Goal: Find specific page/section: Find specific page/section

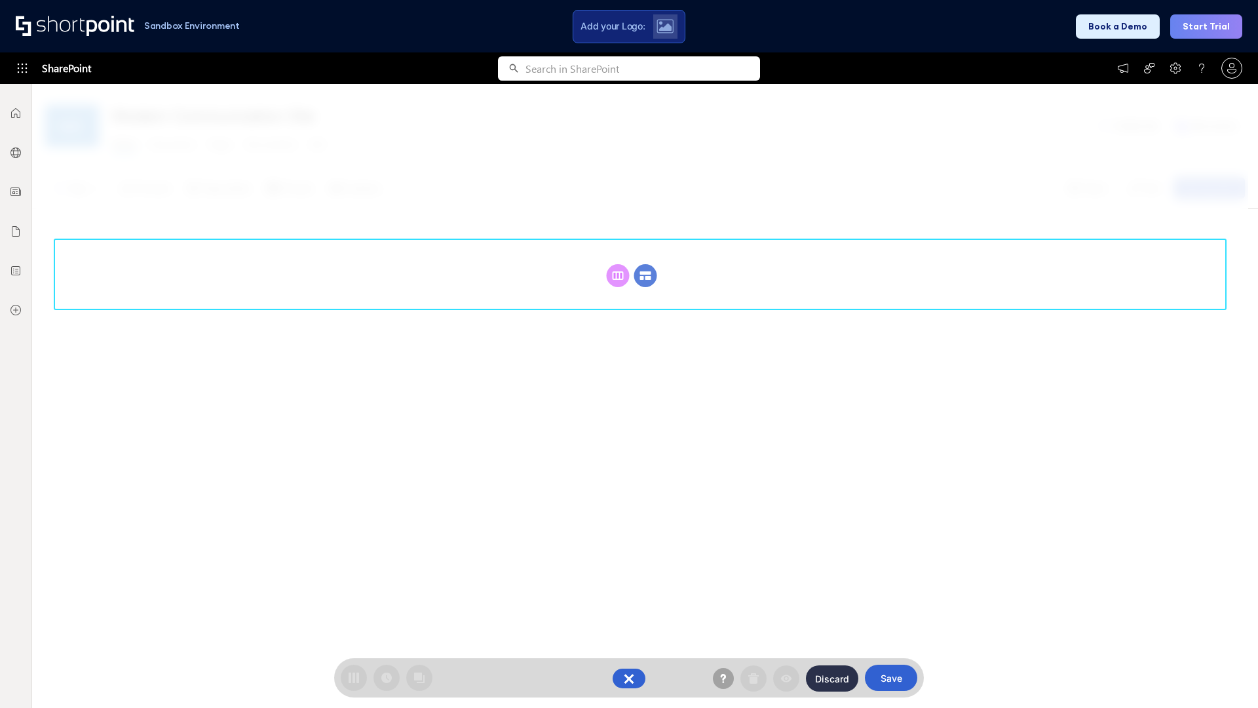
scroll to position [180, 0]
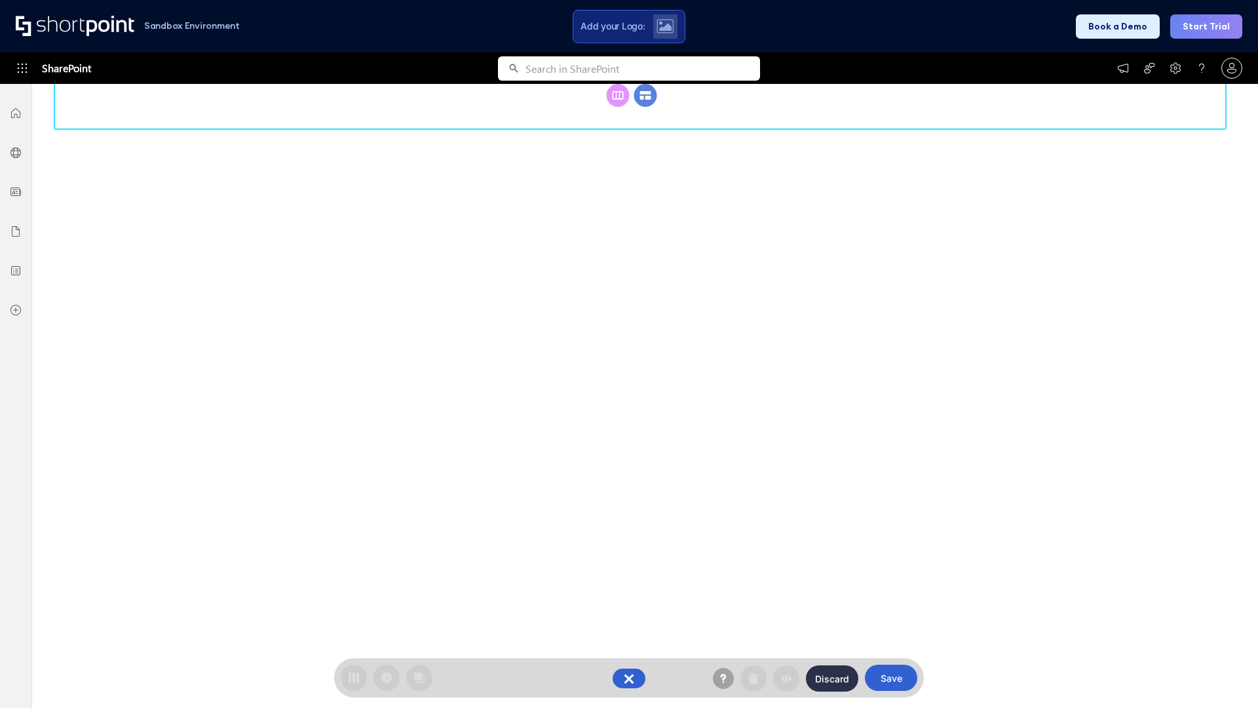
click at [645, 107] on circle at bounding box center [645, 95] width 23 height 23
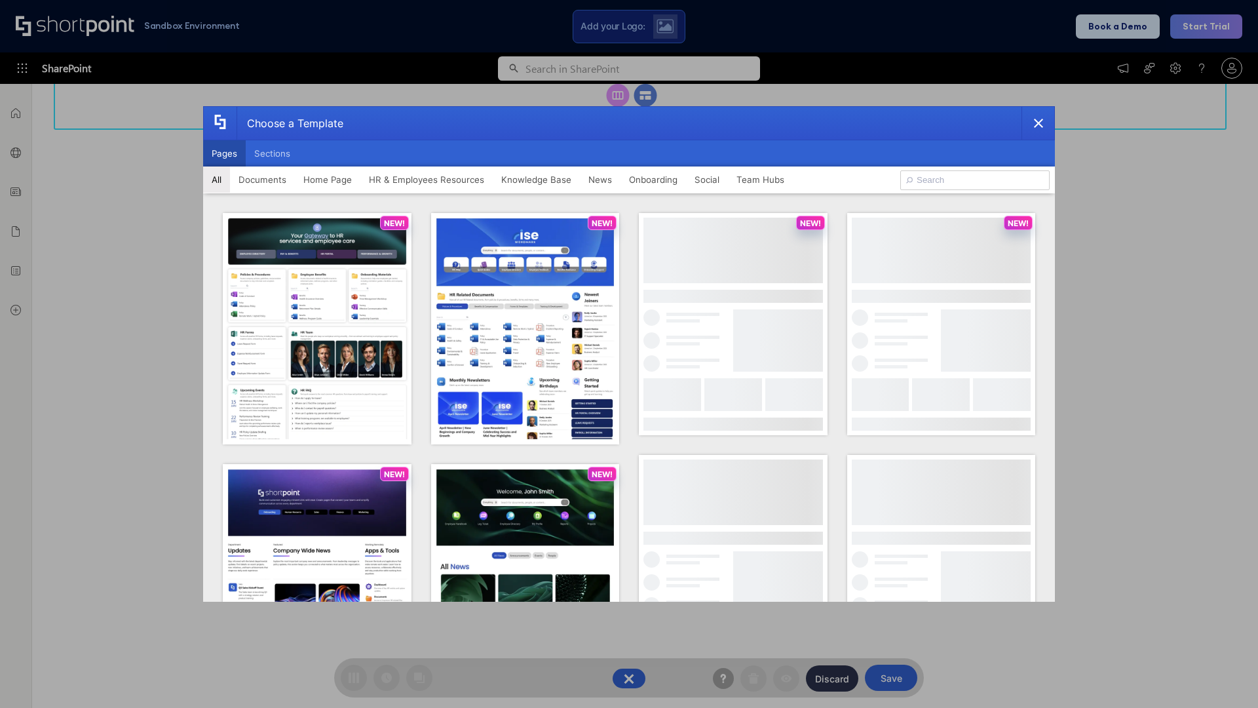
scroll to position [0, 0]
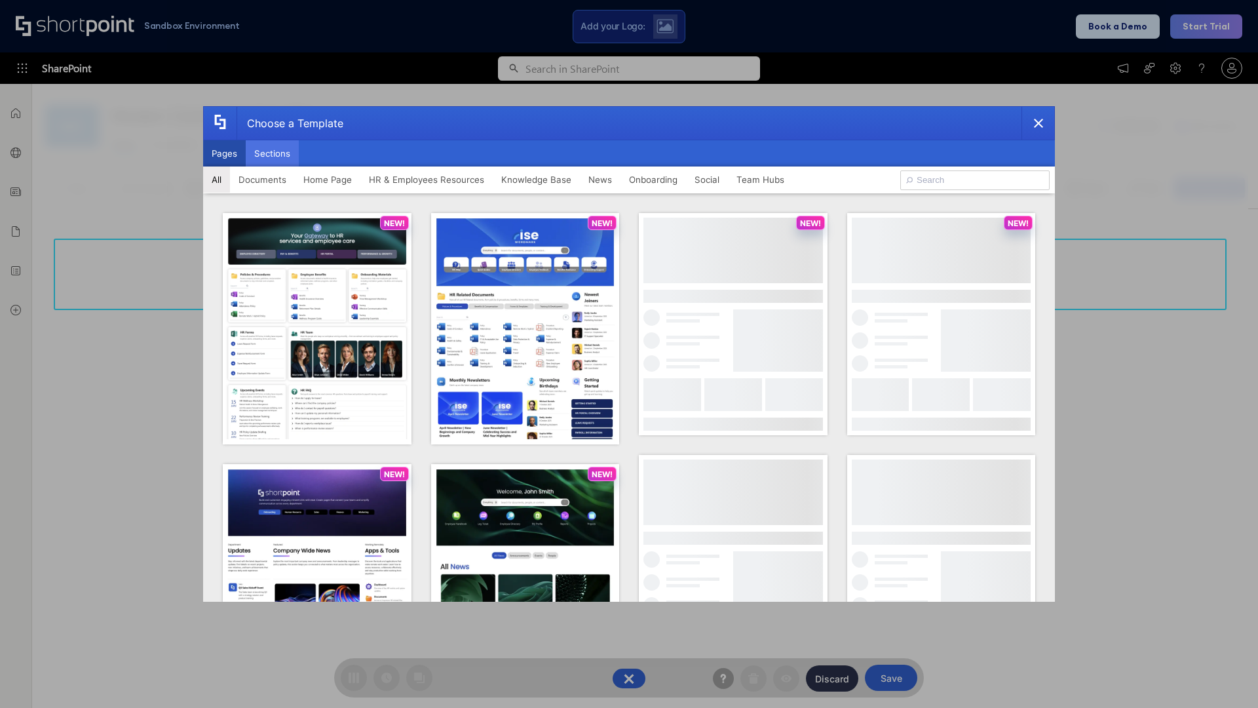
click at [272, 153] on button "Sections" at bounding box center [272, 153] width 53 height 26
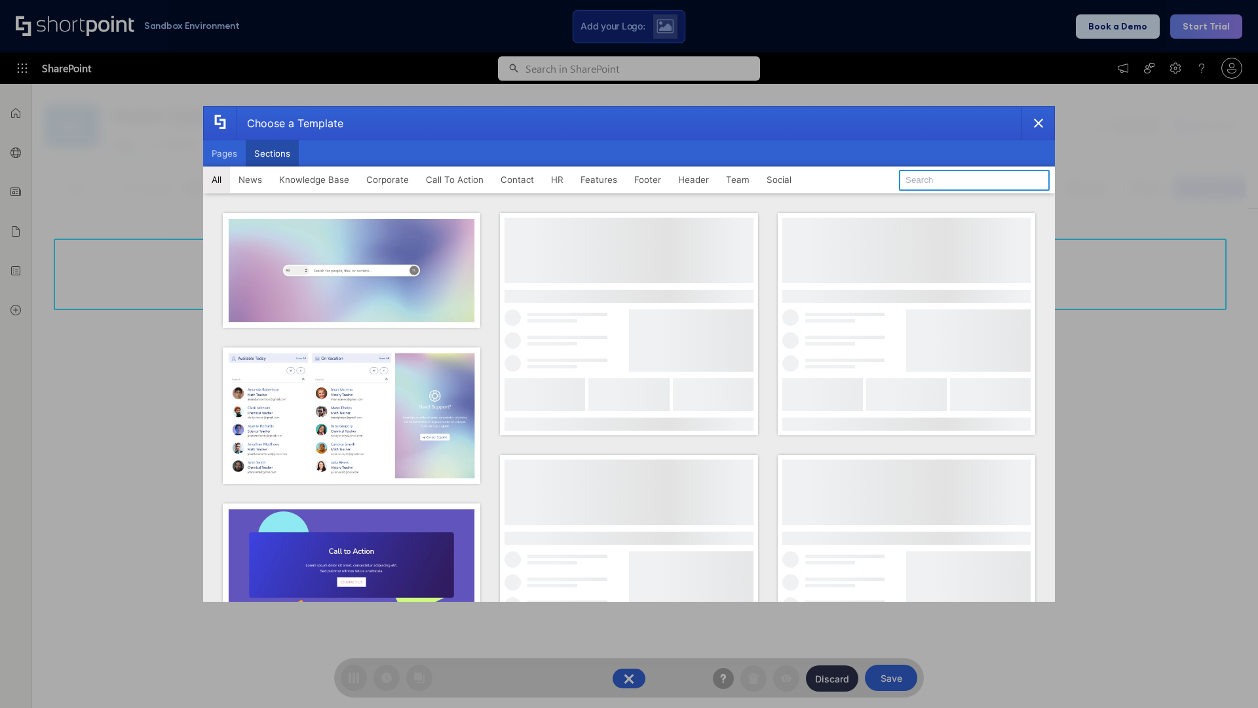
type input "Knowledge Base"
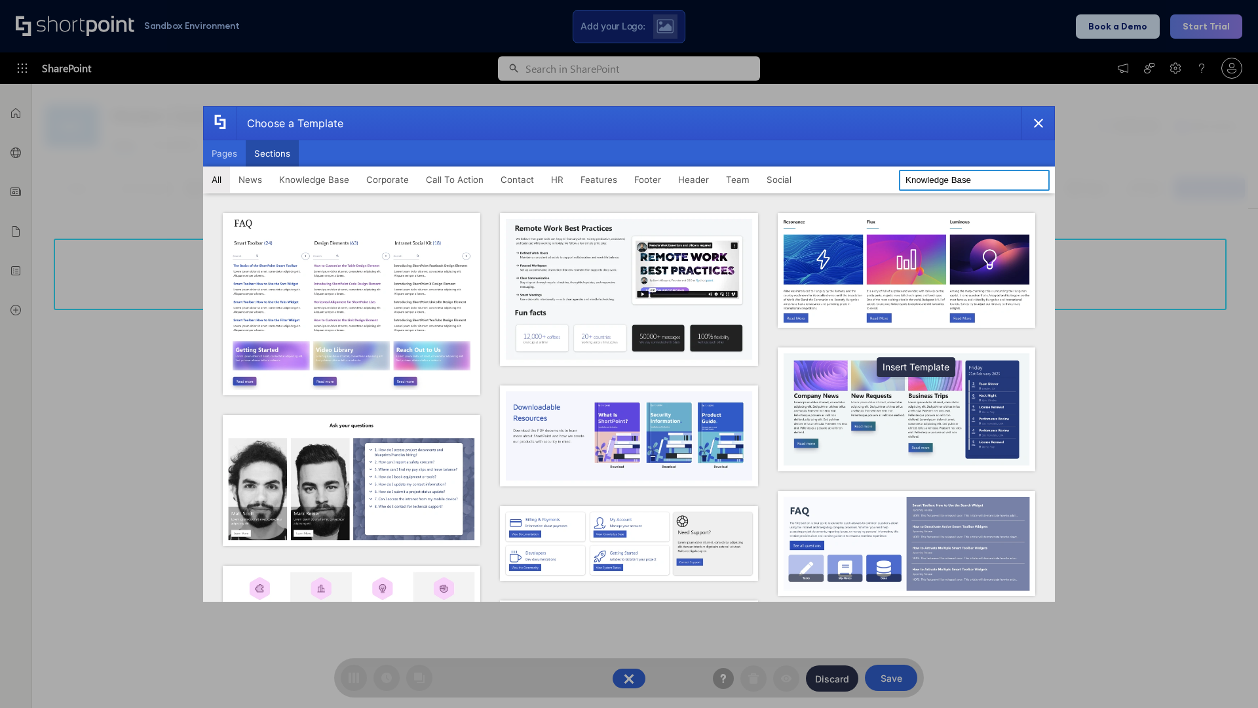
scroll to position [301, 0]
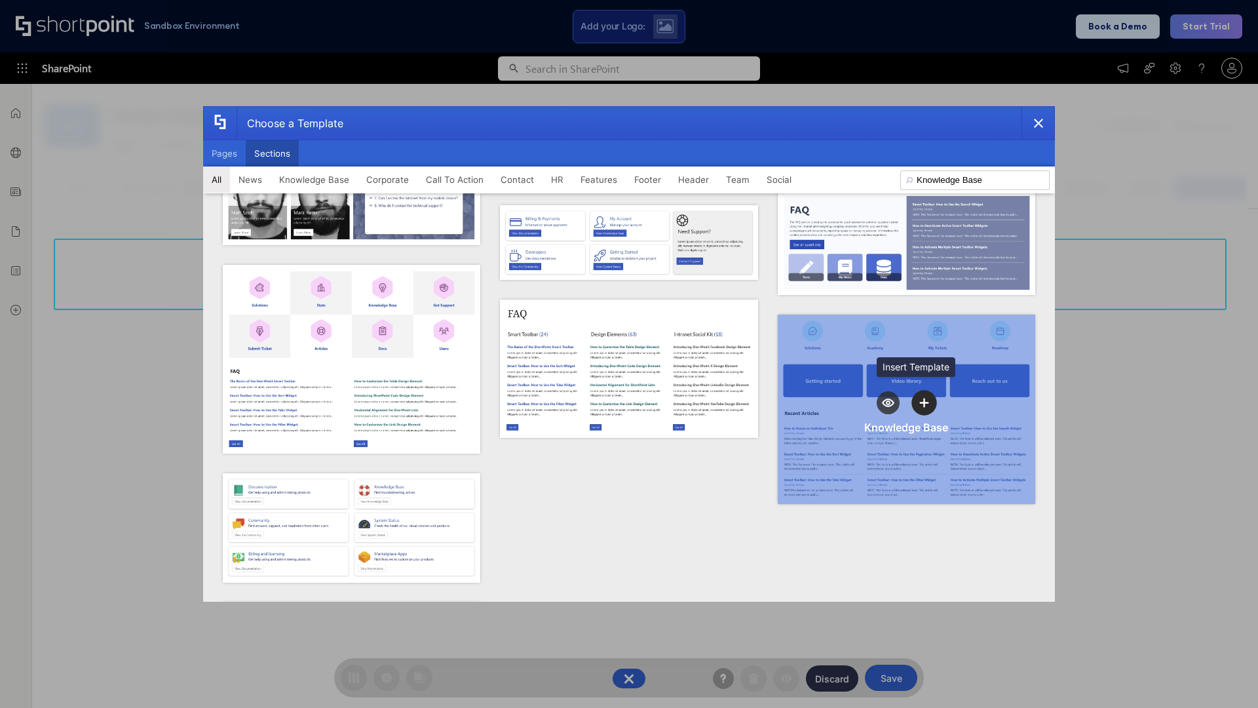
click at [920, 398] on icon "template selector" at bounding box center [924, 402] width 9 height 9
